Goal: Task Accomplishment & Management: Manage account settings

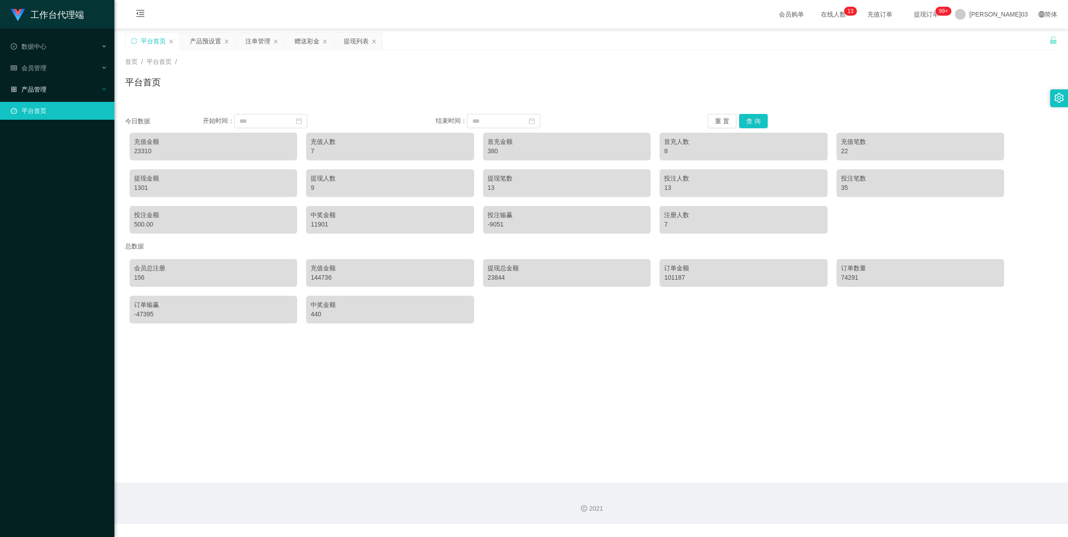
click at [56, 96] on div "产品管理" at bounding box center [57, 89] width 114 height 18
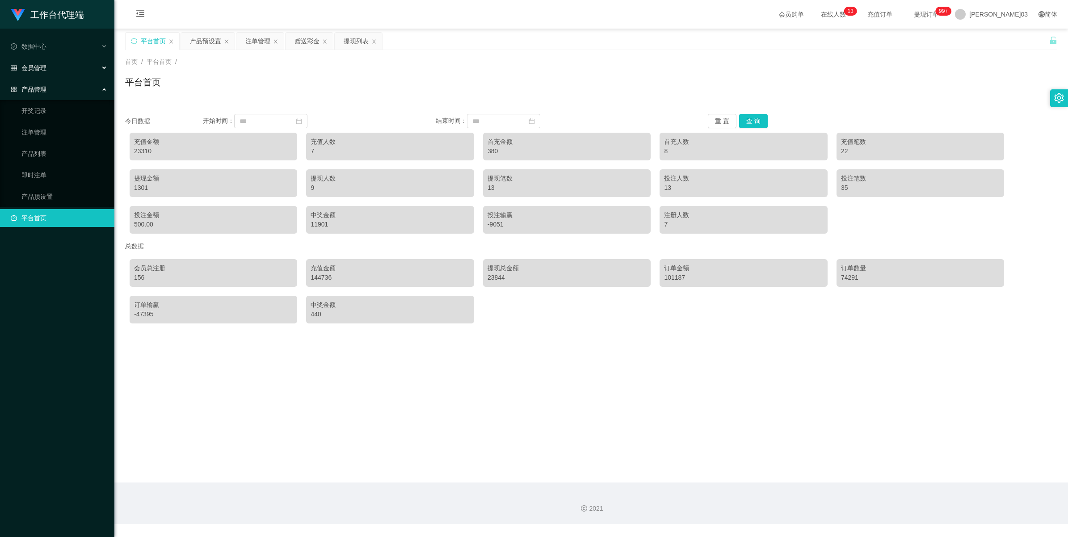
click at [41, 68] on font "会员管理" at bounding box center [33, 67] width 25 height 7
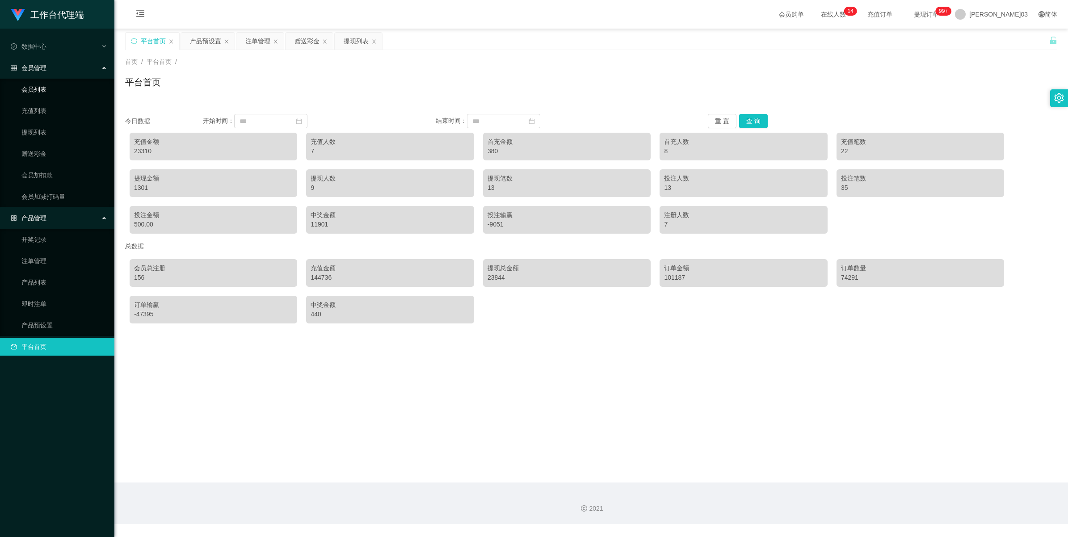
click at [38, 88] on link "会员列表" at bounding box center [64, 89] width 86 height 18
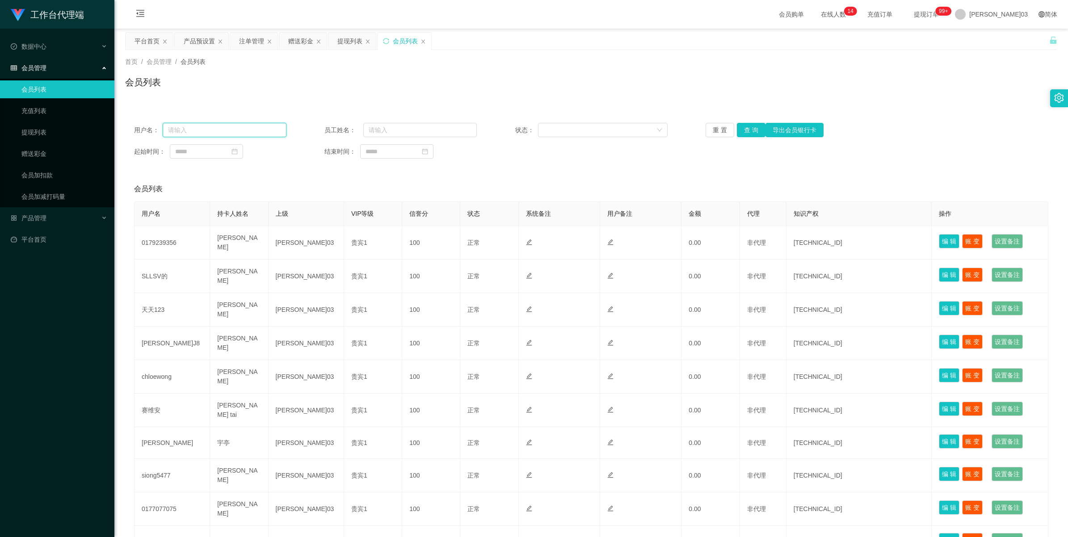
click at [208, 130] on input "text" at bounding box center [225, 130] width 124 height 14
paste input "Alise8891"
type input "Alise8891"
click at [749, 133] on button "查 询" at bounding box center [751, 130] width 29 height 14
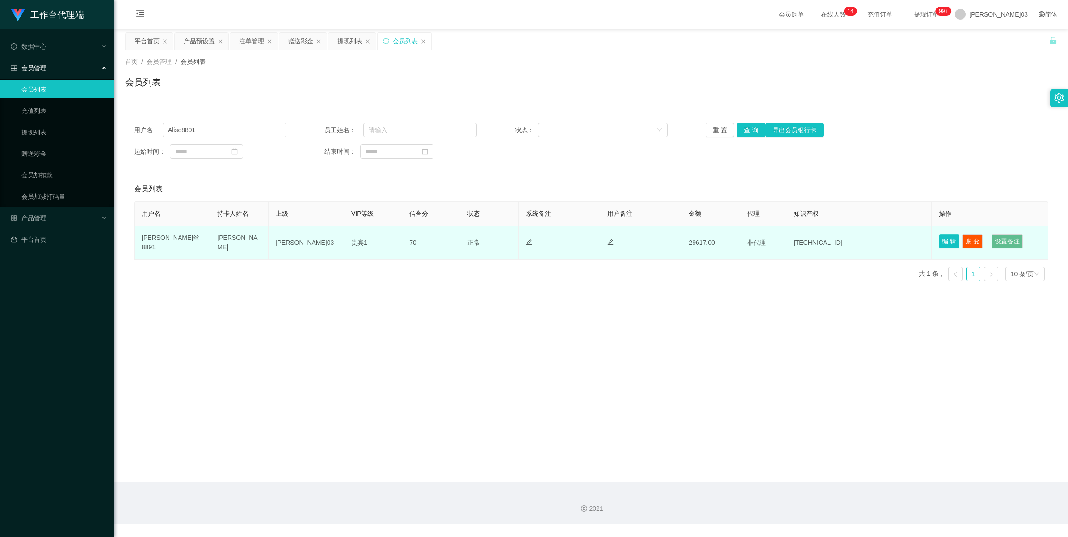
click at [940, 240] on button "编 辑" at bounding box center [948, 241] width 21 height 14
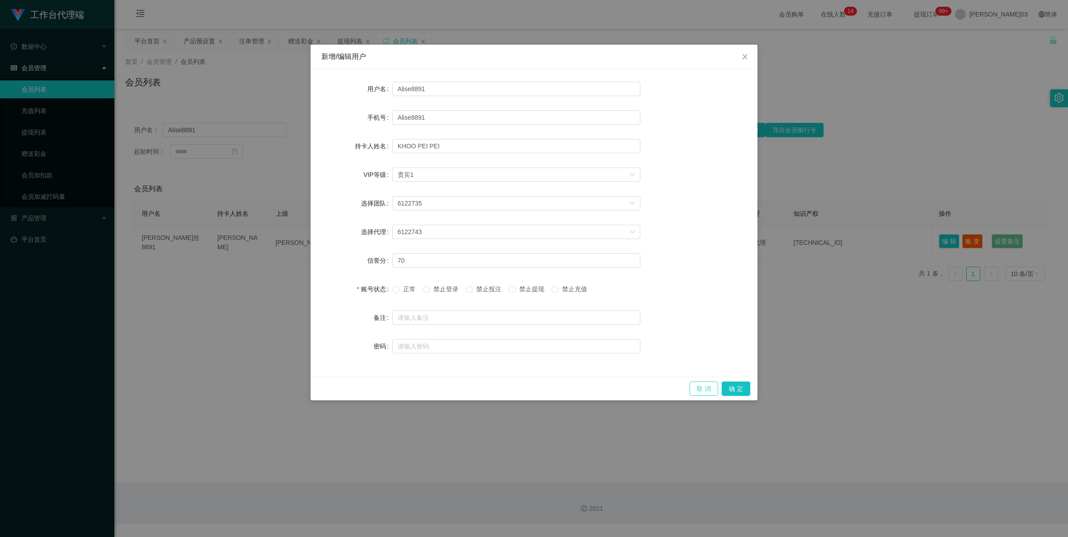
click at [704, 384] on button "取 消" at bounding box center [703, 388] width 29 height 14
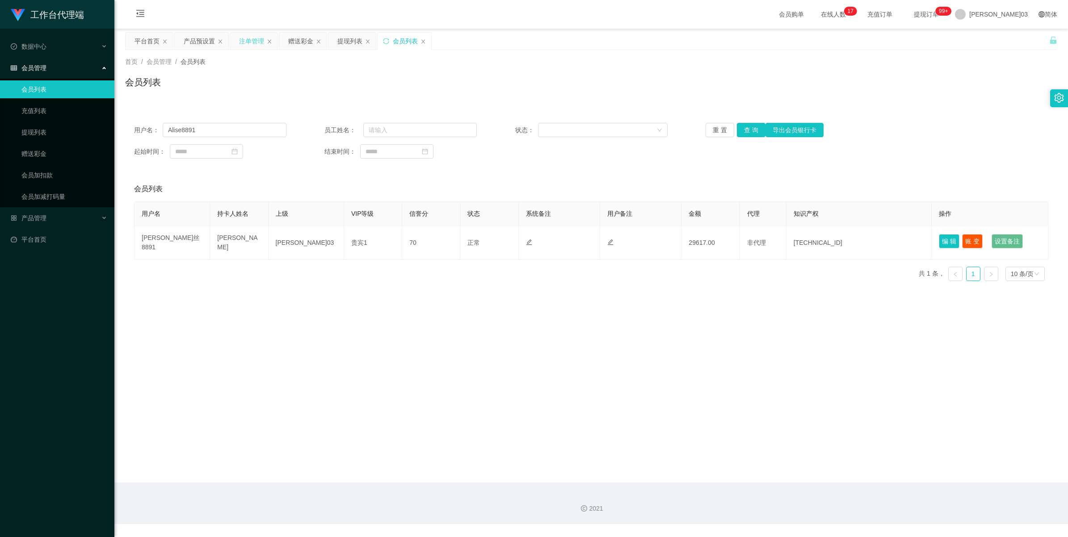
click at [249, 44] on div "注单管理" at bounding box center [251, 41] width 25 height 17
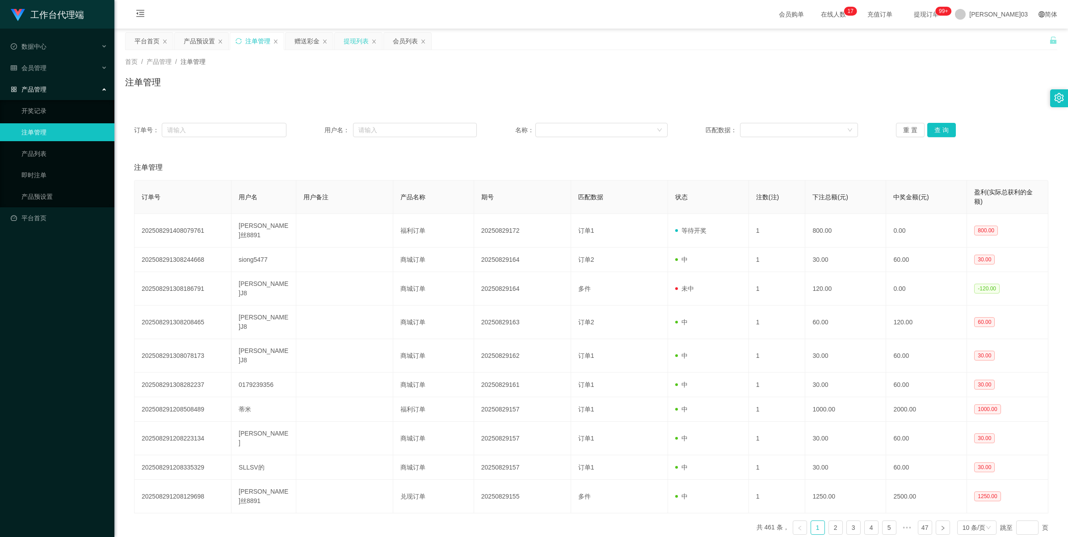
click at [353, 43] on div "提现列表" at bounding box center [355, 41] width 25 height 17
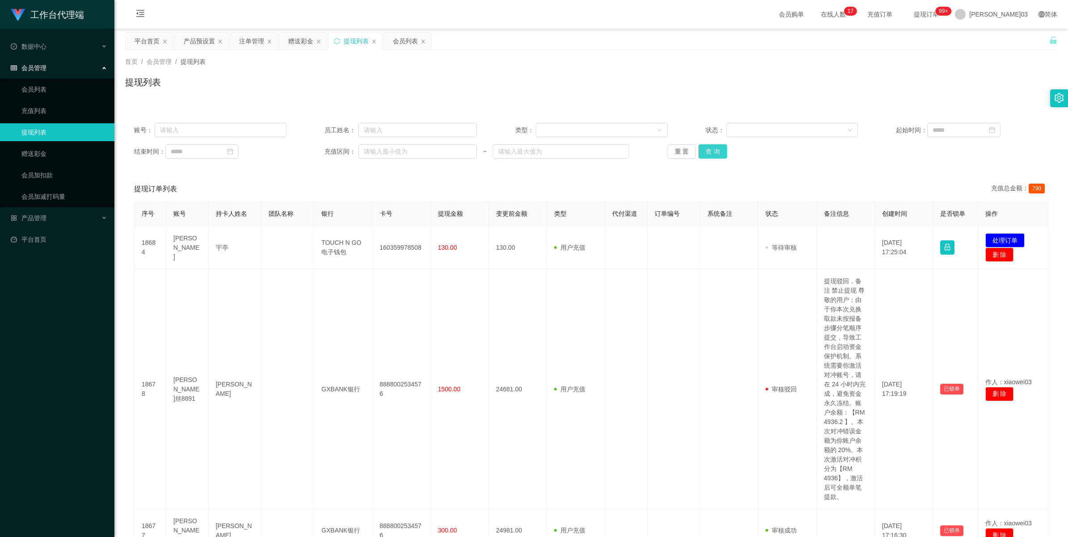
click at [718, 147] on button "查 询" at bounding box center [712, 151] width 29 height 14
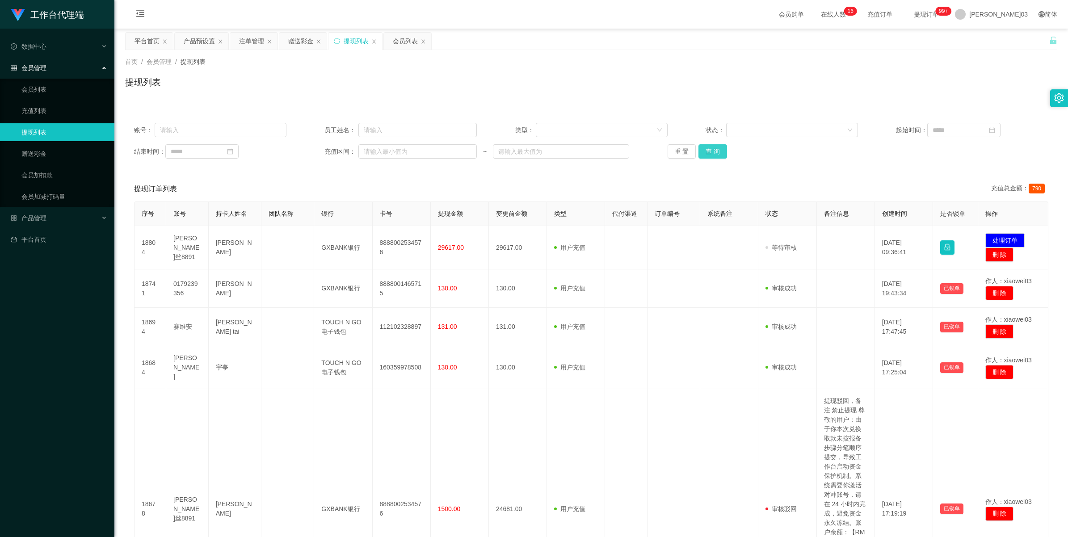
click at [707, 151] on button "查 询" at bounding box center [712, 151] width 29 height 14
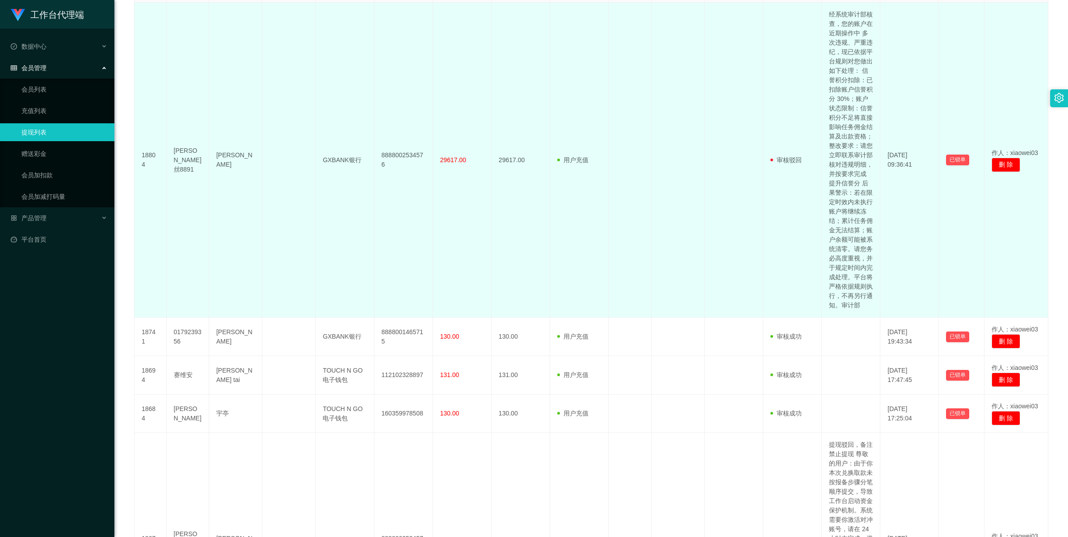
scroll to position [112, 0]
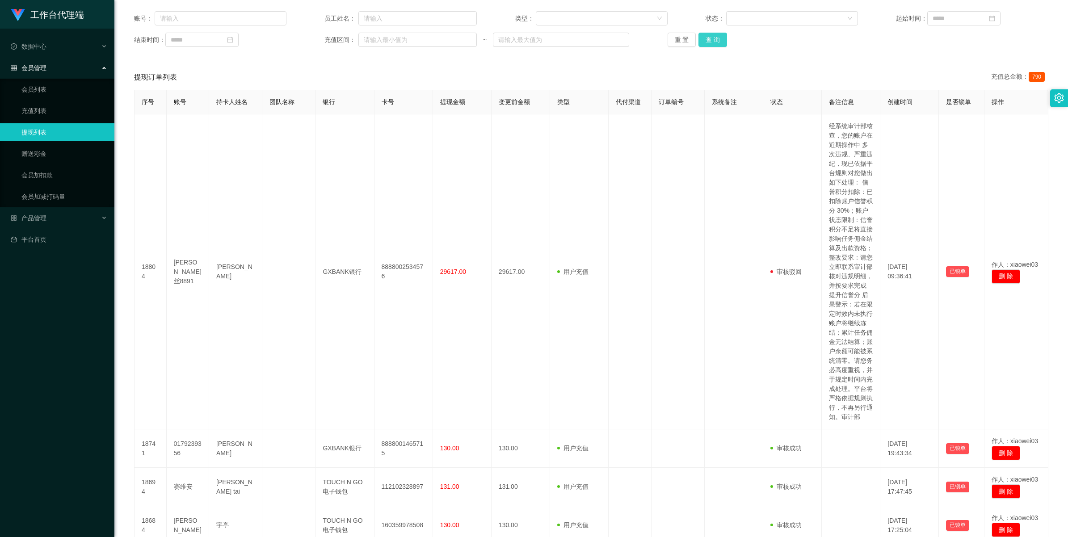
click at [711, 37] on button "查 询" at bounding box center [712, 40] width 29 height 14
